Goal: Find contact information: Find contact information

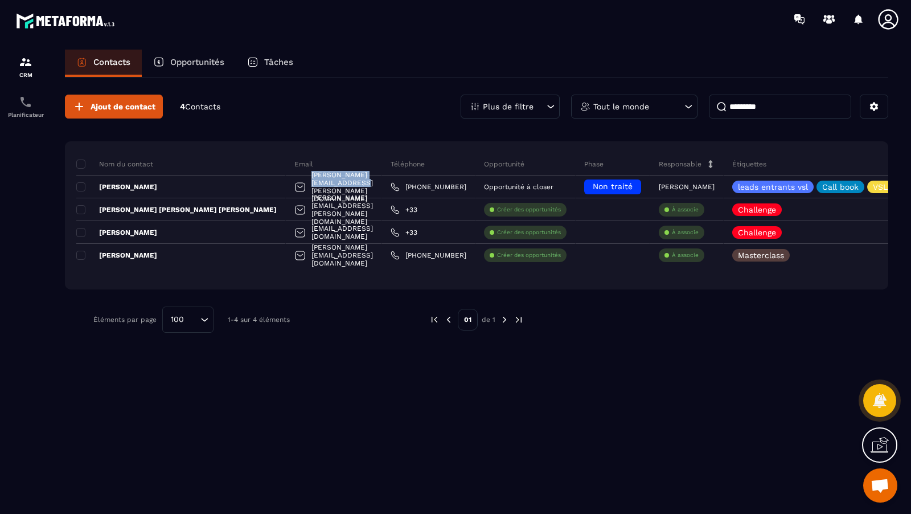
scroll to position [453, 0]
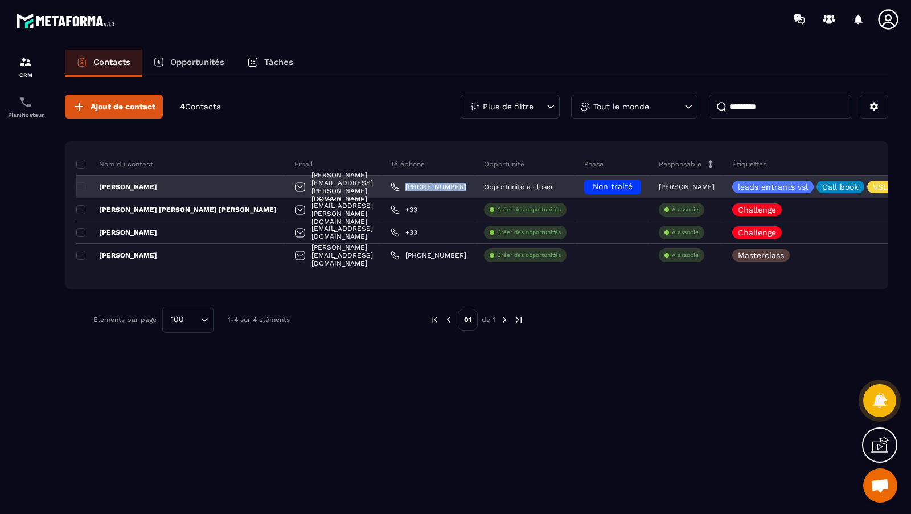
drag, startPoint x: 379, startPoint y: 187, endPoint x: 325, endPoint y: 188, distance: 53.6
click at [382, 188] on div "[PHONE_NUMBER]" at bounding box center [428, 186] width 93 height 23
copy p "[PHONE_NUMBER]"
drag, startPoint x: 161, startPoint y: 183, endPoint x: 88, endPoint y: 186, distance: 72.4
click at [88, 186] on div "[PERSON_NAME]" at bounding box center [181, 186] width 210 height 23
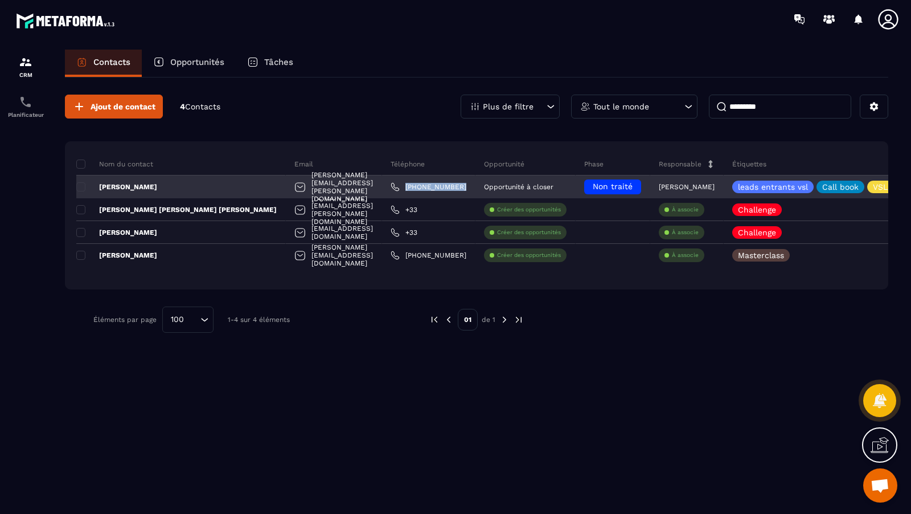
copy p "[PERSON_NAME]"
drag, startPoint x: 294, startPoint y: 187, endPoint x: 196, endPoint y: 186, distance: 97.4
click at [286, 186] on div "[PERSON_NAME][EMAIL_ADDRESS][PERSON_NAME][DOMAIN_NAME]" at bounding box center [334, 186] width 96 height 23
copy p "[PERSON_NAME][EMAIL_ADDRESS][PERSON_NAME][DOMAIN_NAME]"
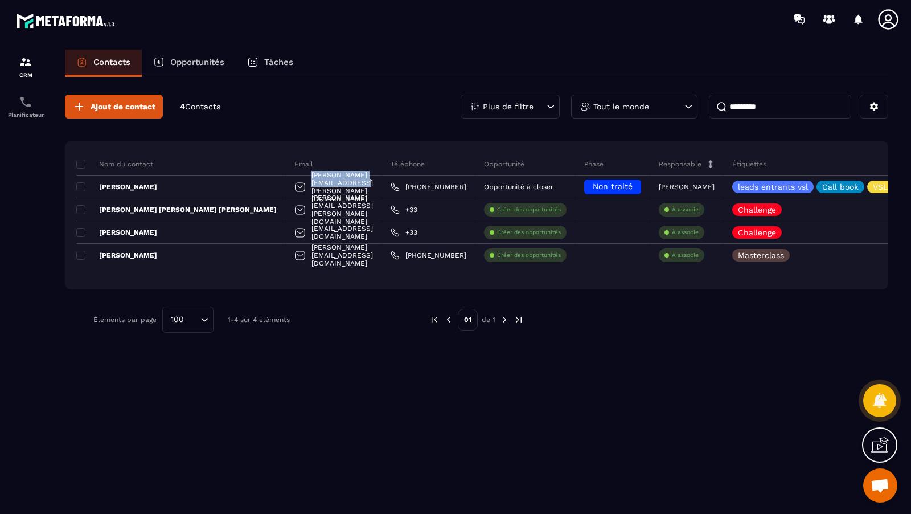
click at [176, 60] on p "Opportunités" at bounding box center [197, 62] width 54 height 10
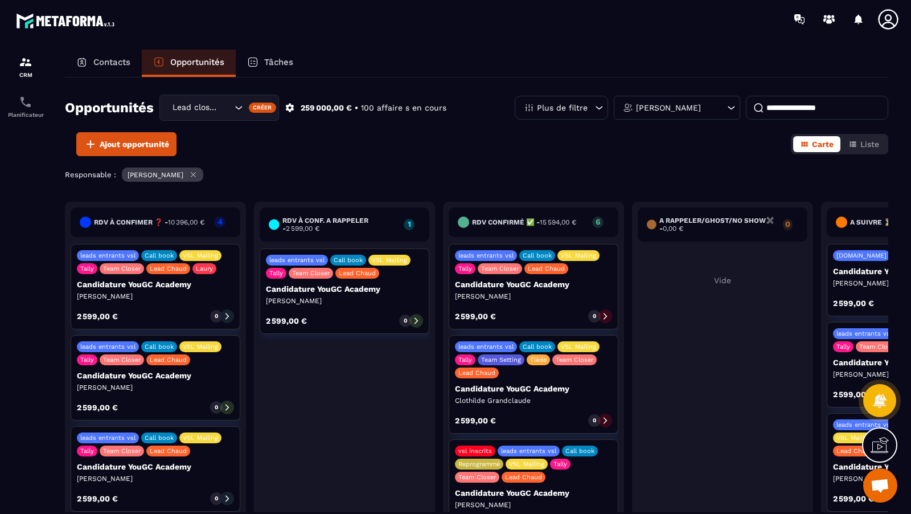
click at [370, 309] on div "leads entrants vsl Call book VSL Mailing Tally Team Closer Lead Chaud Candidatu…" at bounding box center [345, 290] width 170 height 85
click at [413, 317] on icon at bounding box center [416, 321] width 8 height 8
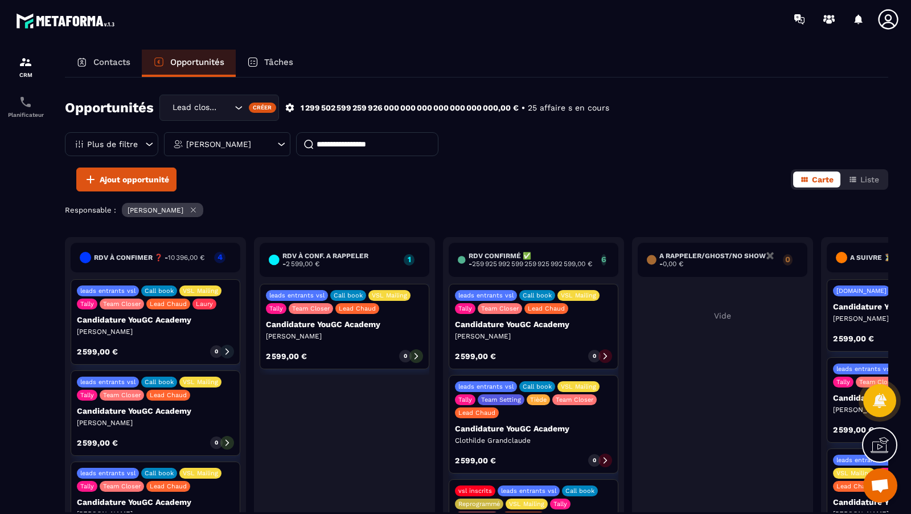
click at [415, 353] on icon at bounding box center [416, 356] width 3 height 6
